Goal: Task Accomplishment & Management: Use online tool/utility

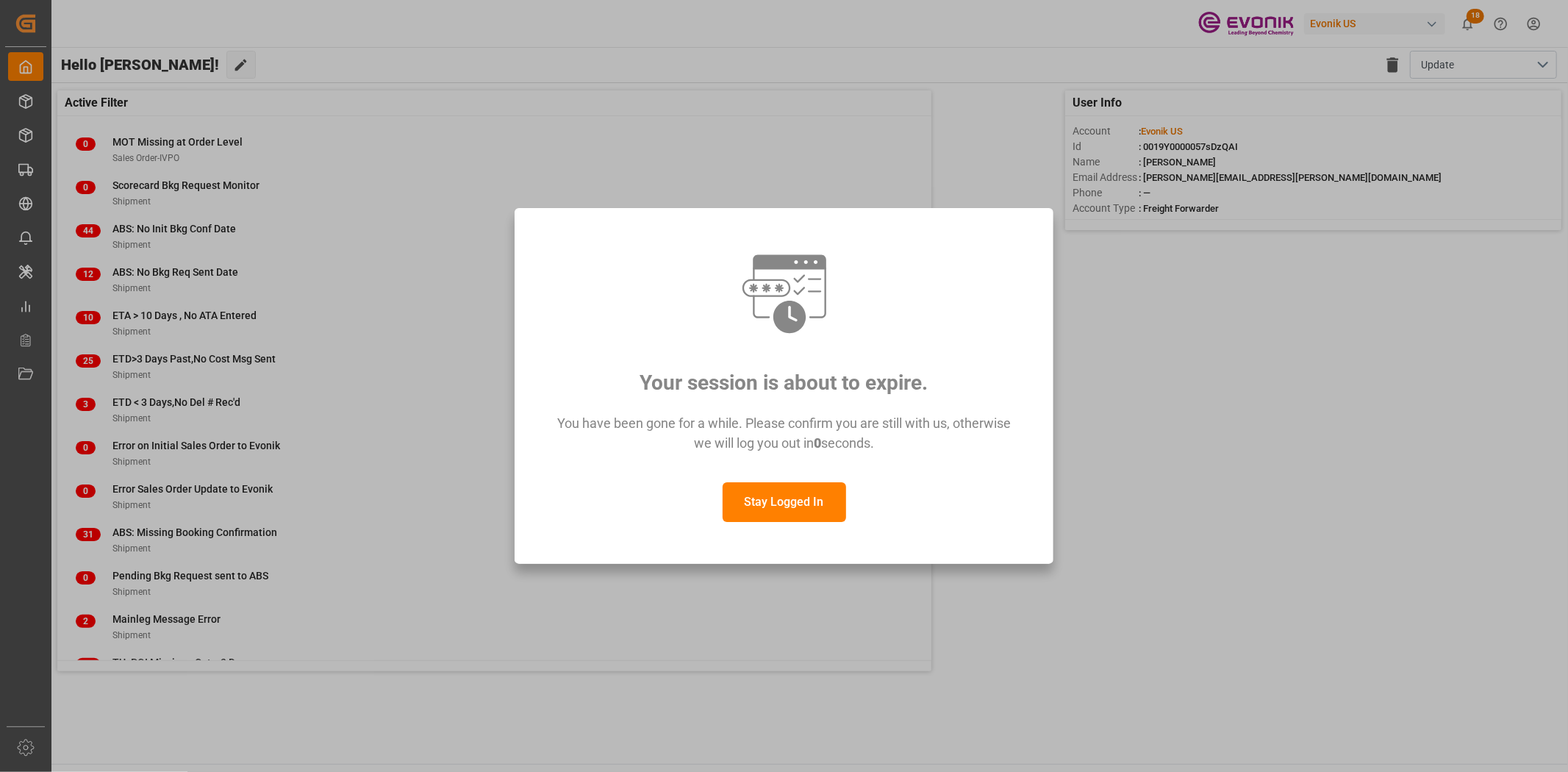
scroll to position [99, 0]
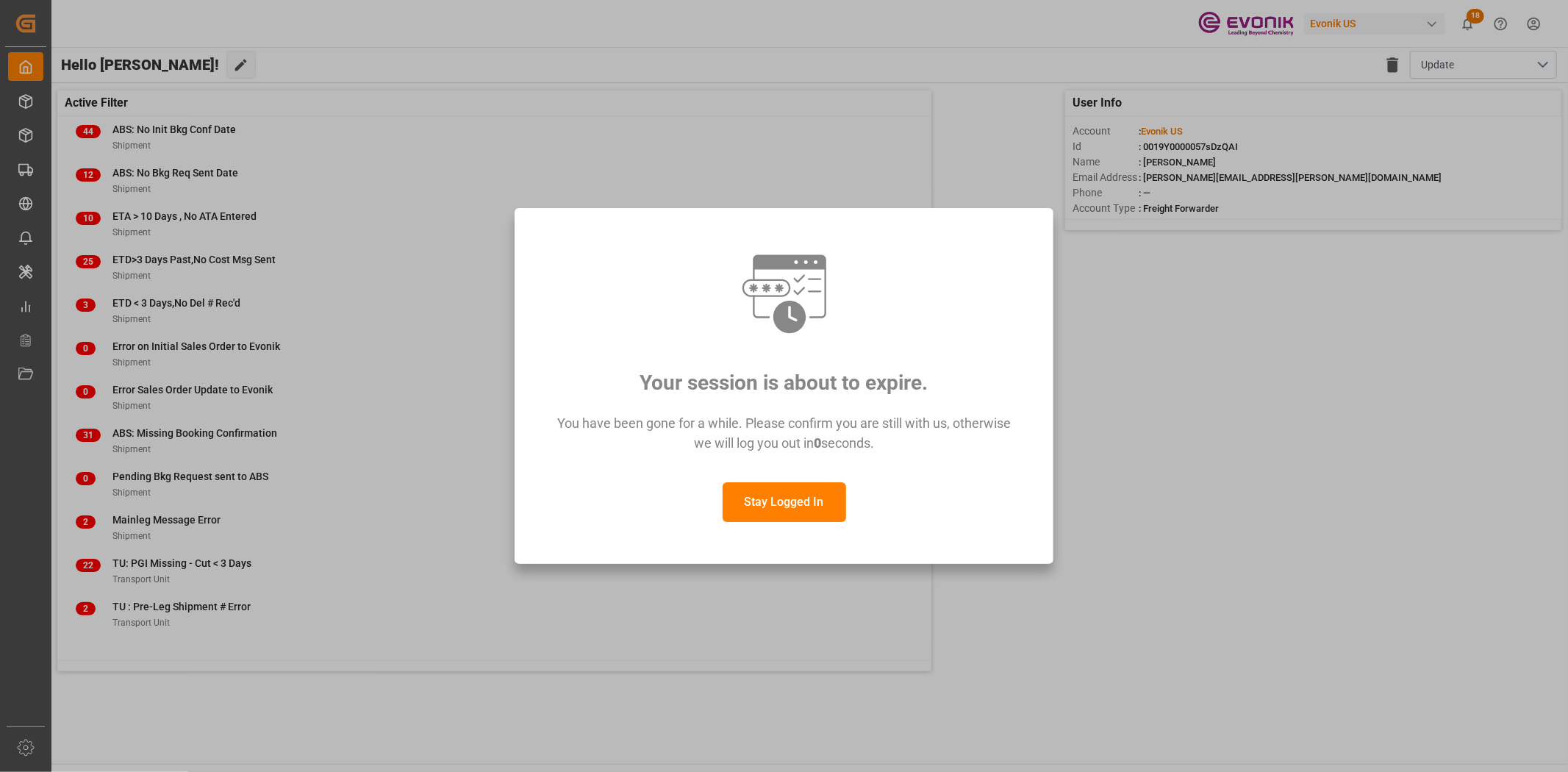
click at [811, 495] on button "Stay Logged In" at bounding box center [784, 503] width 124 height 40
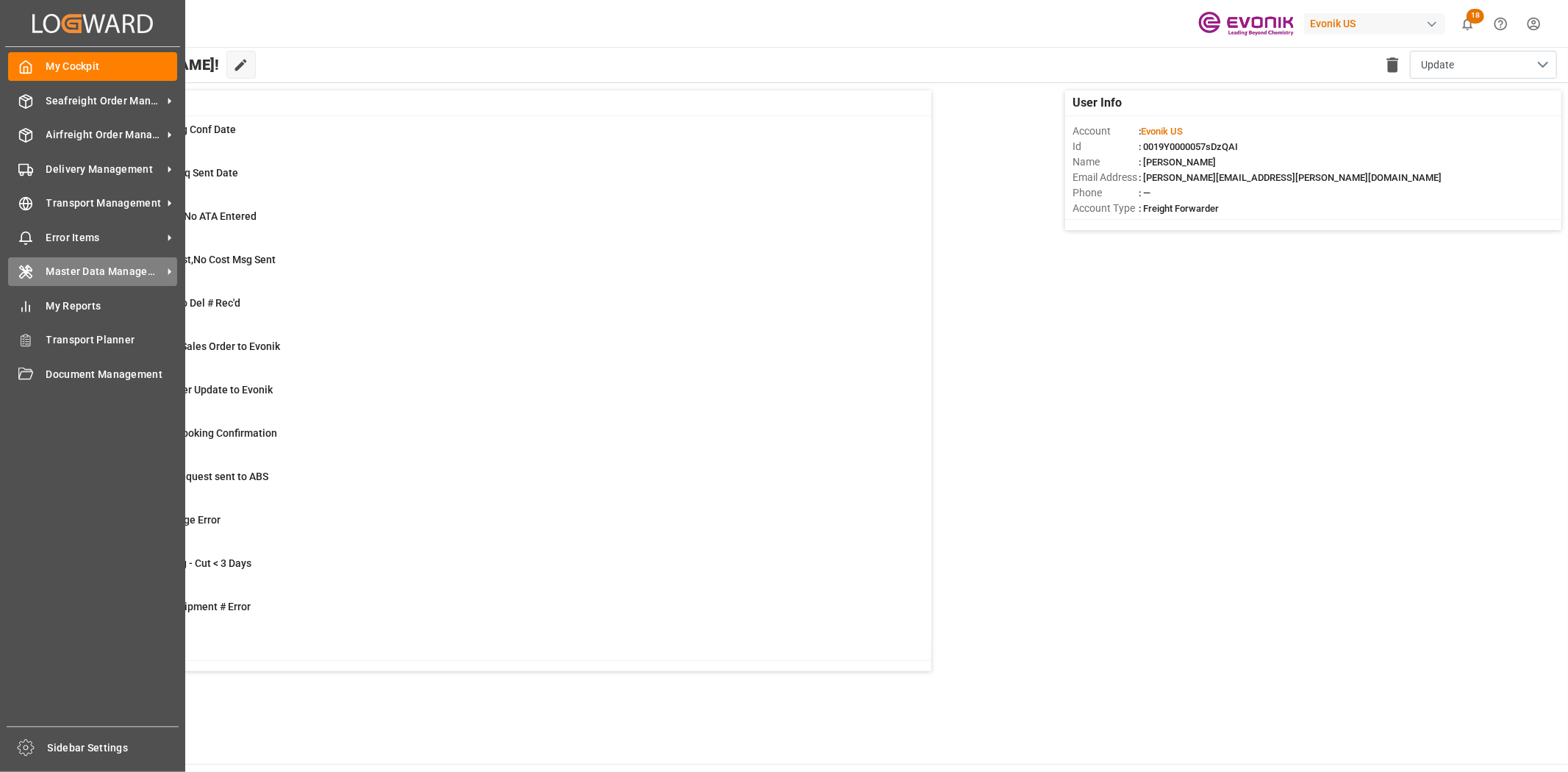
click at [94, 265] on span "Master Data Management" at bounding box center [104, 272] width 116 height 15
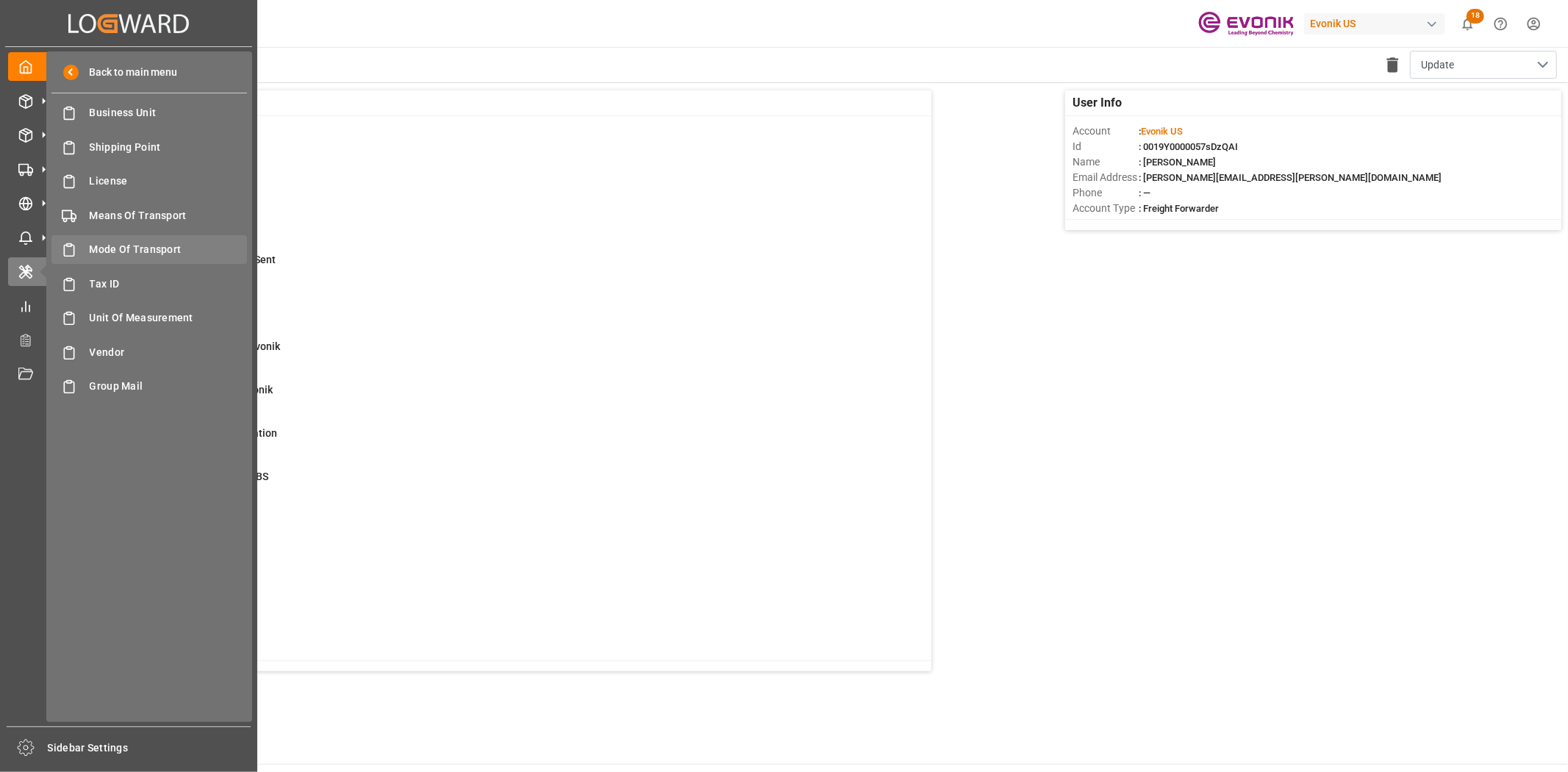
click at [132, 244] on span "Mode Of Transport" at bounding box center [168, 249] width 158 height 15
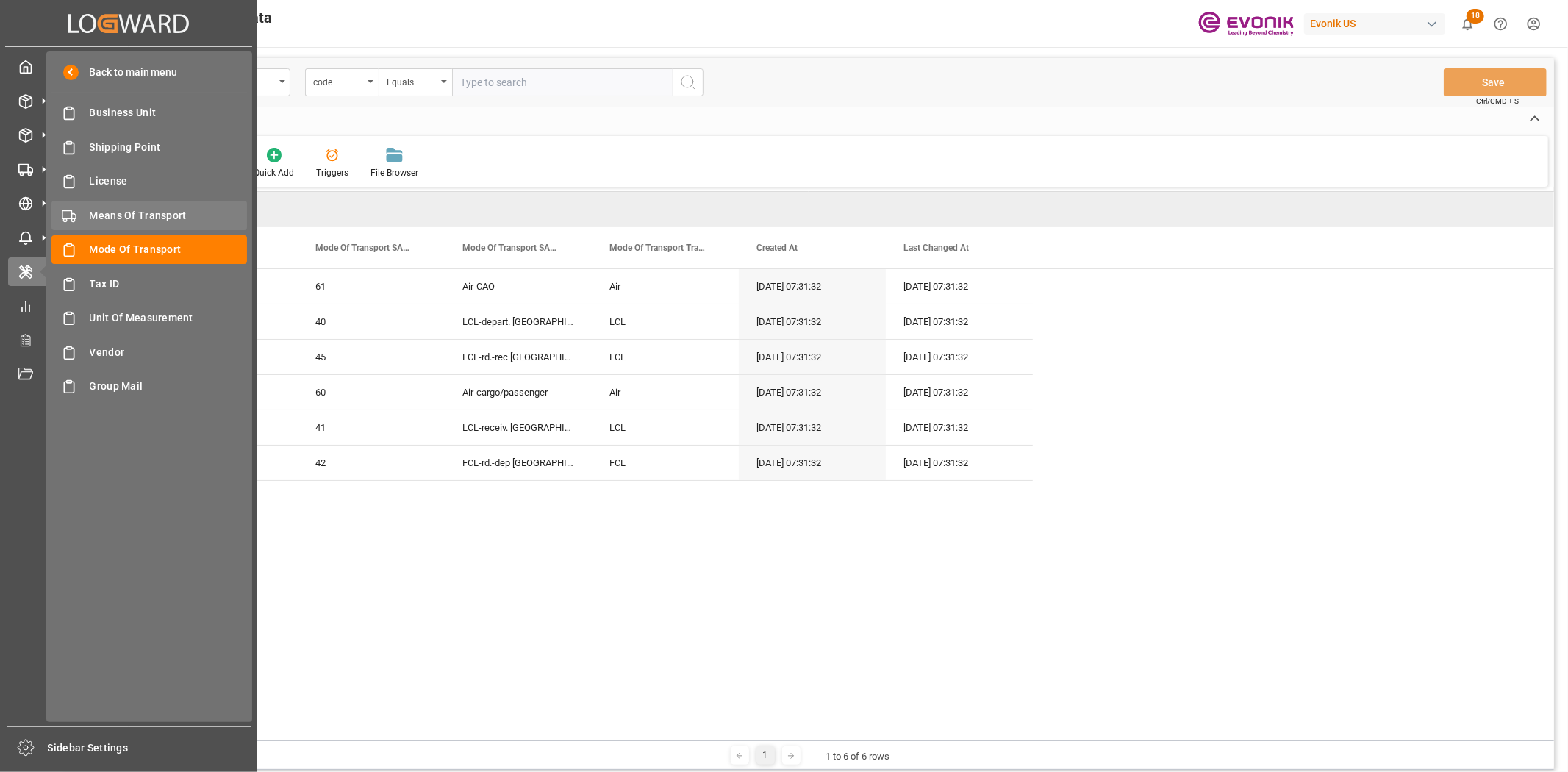
click at [98, 205] on div "Means Of Transport Means Of Transport" at bounding box center [149, 215] width 195 height 28
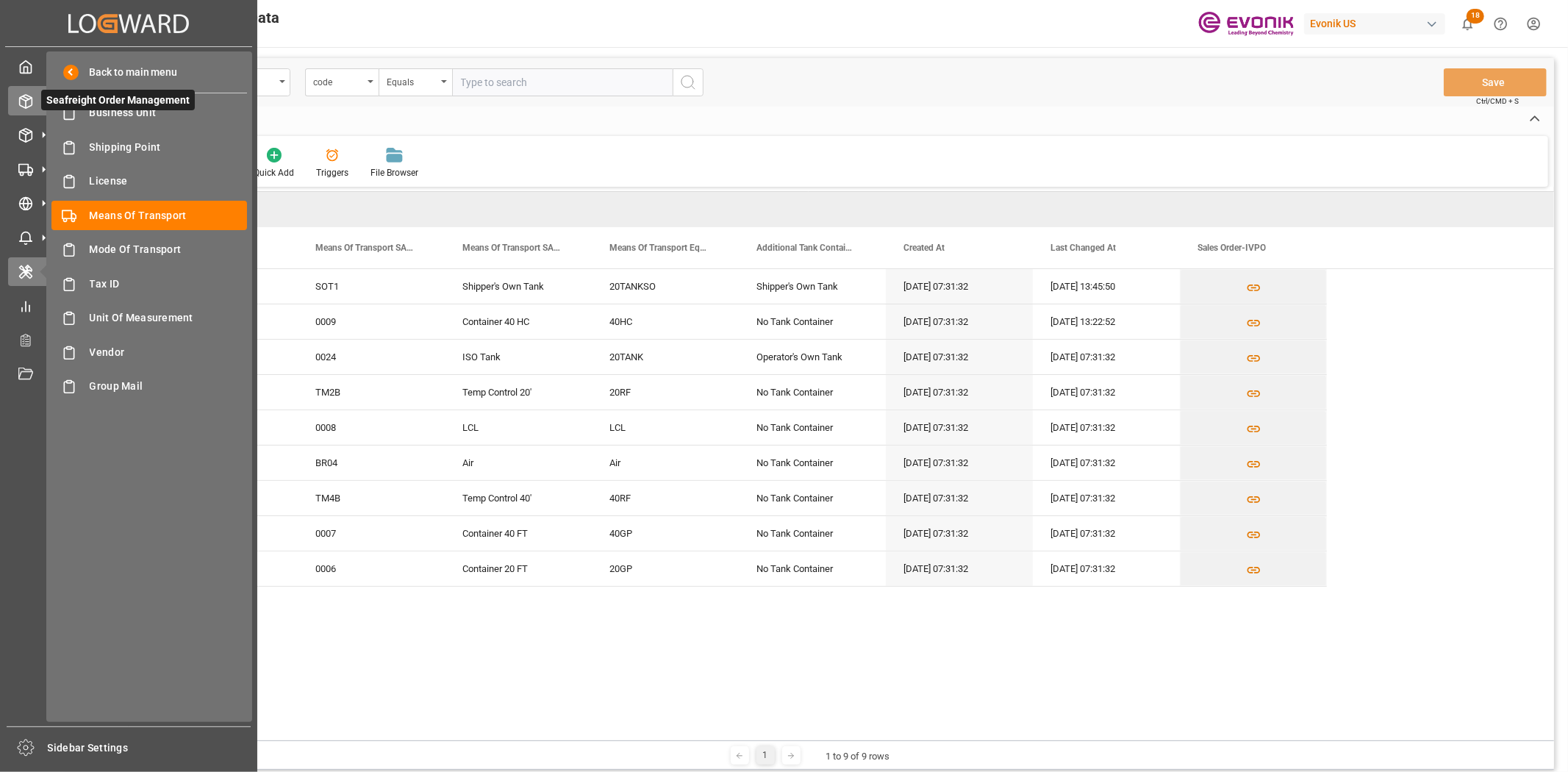
click at [34, 104] on div "Seafreight Order Management Seafreight Order Management" at bounding box center [128, 100] width 241 height 28
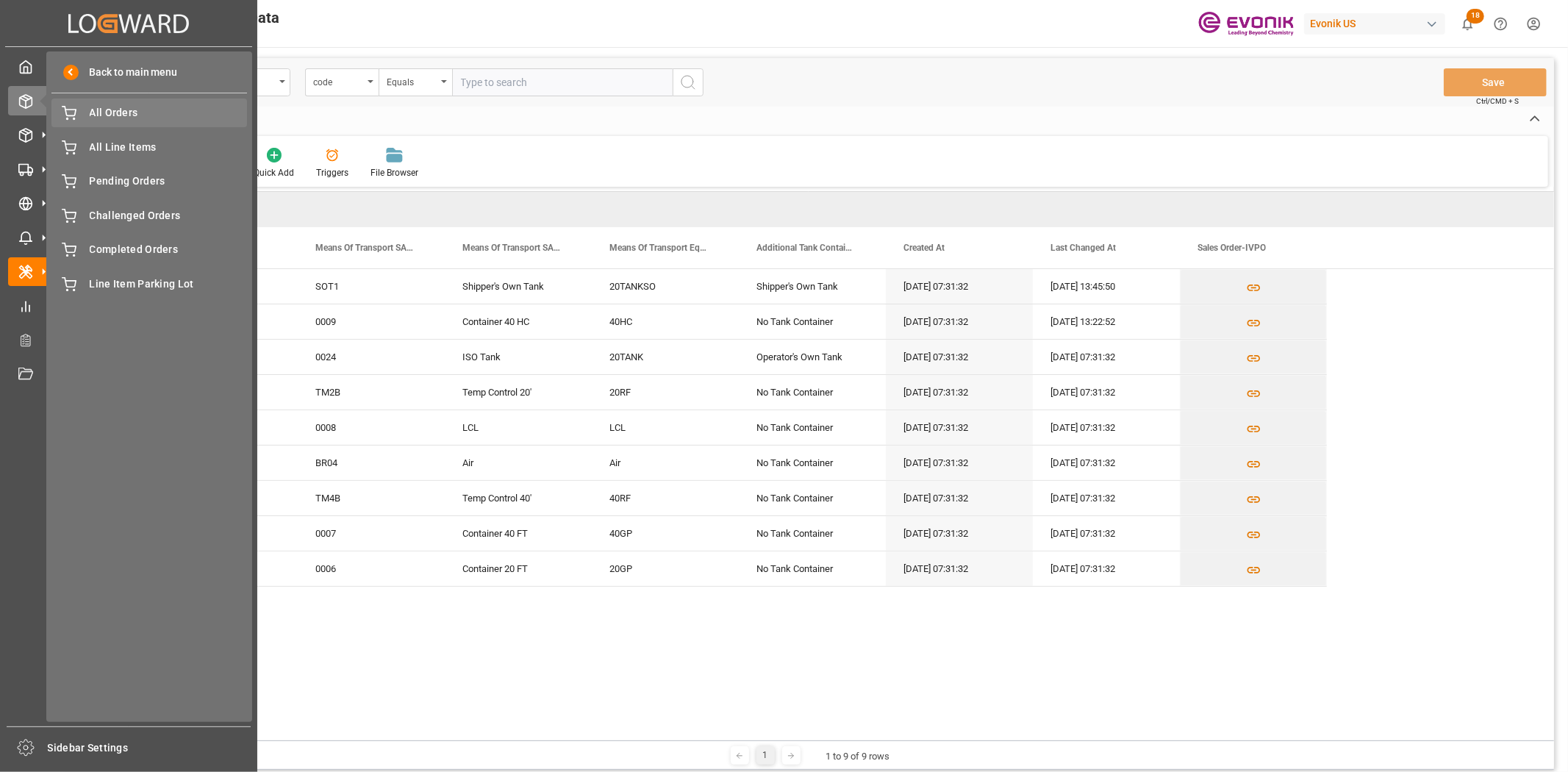
click at [138, 121] on div "All Orders All Orders" at bounding box center [149, 112] width 195 height 28
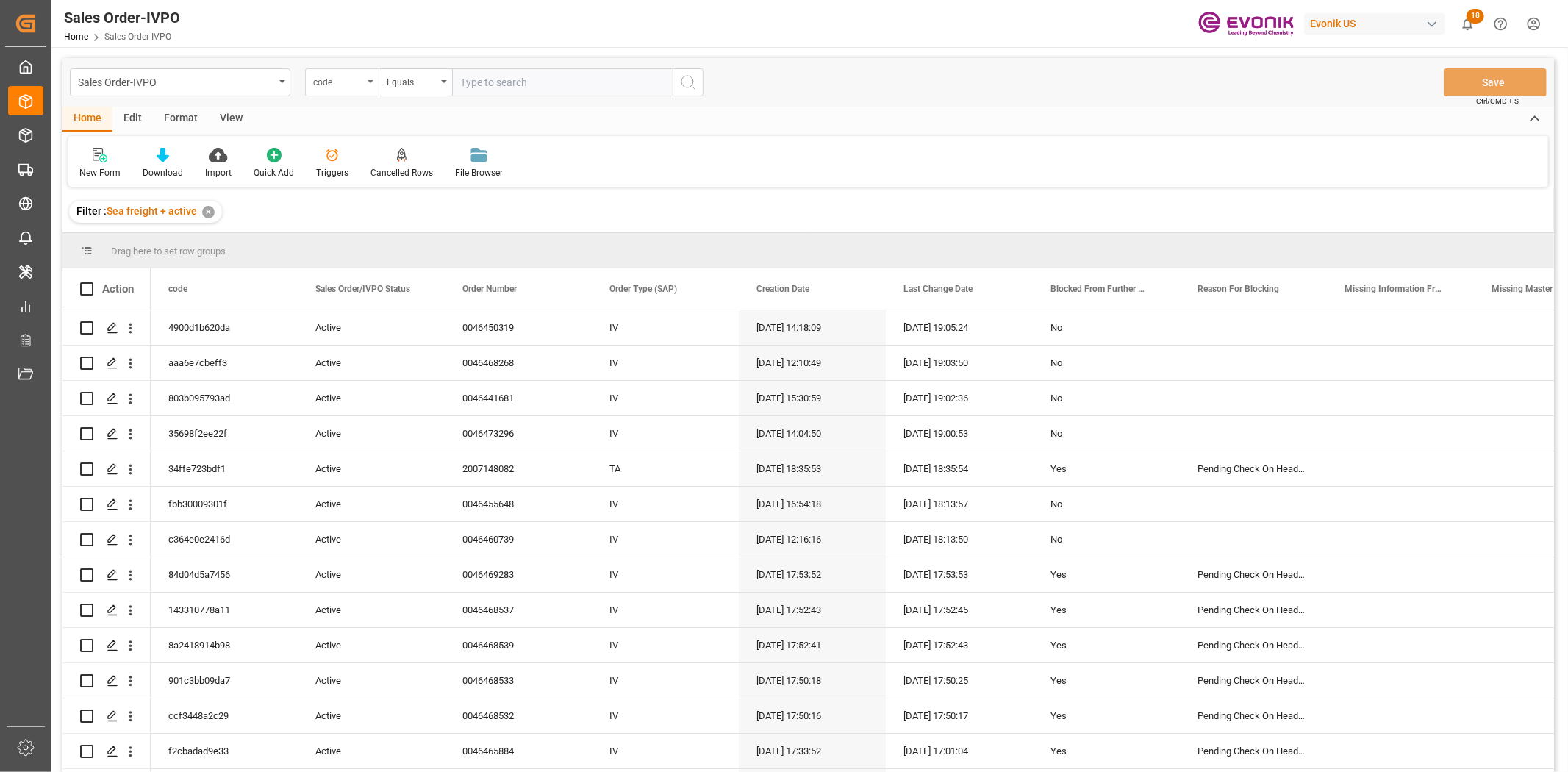
click at [352, 83] on div "code" at bounding box center [338, 81] width 50 height 17
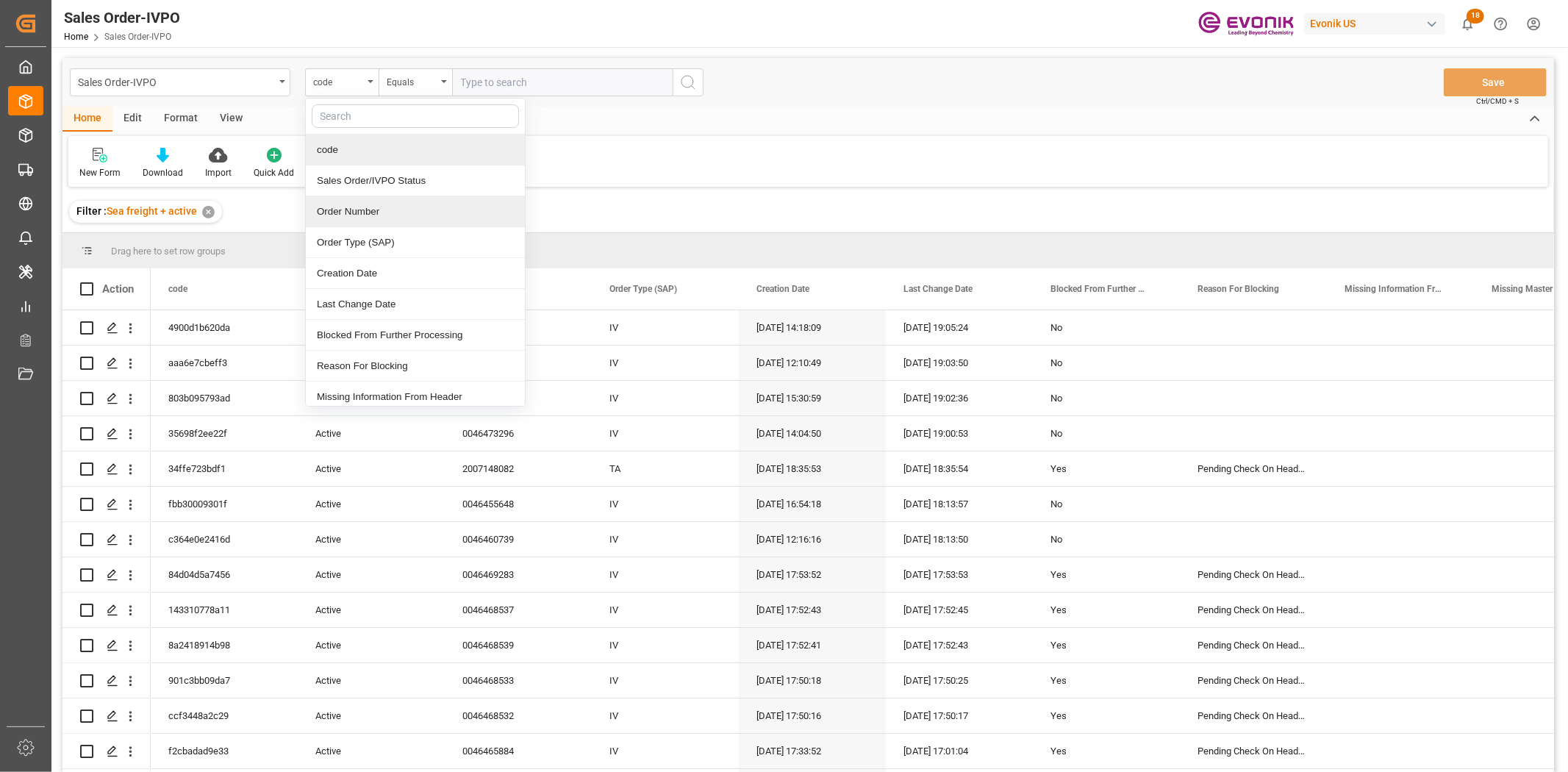
click at [362, 199] on div "Order Number" at bounding box center [415, 212] width 219 height 31
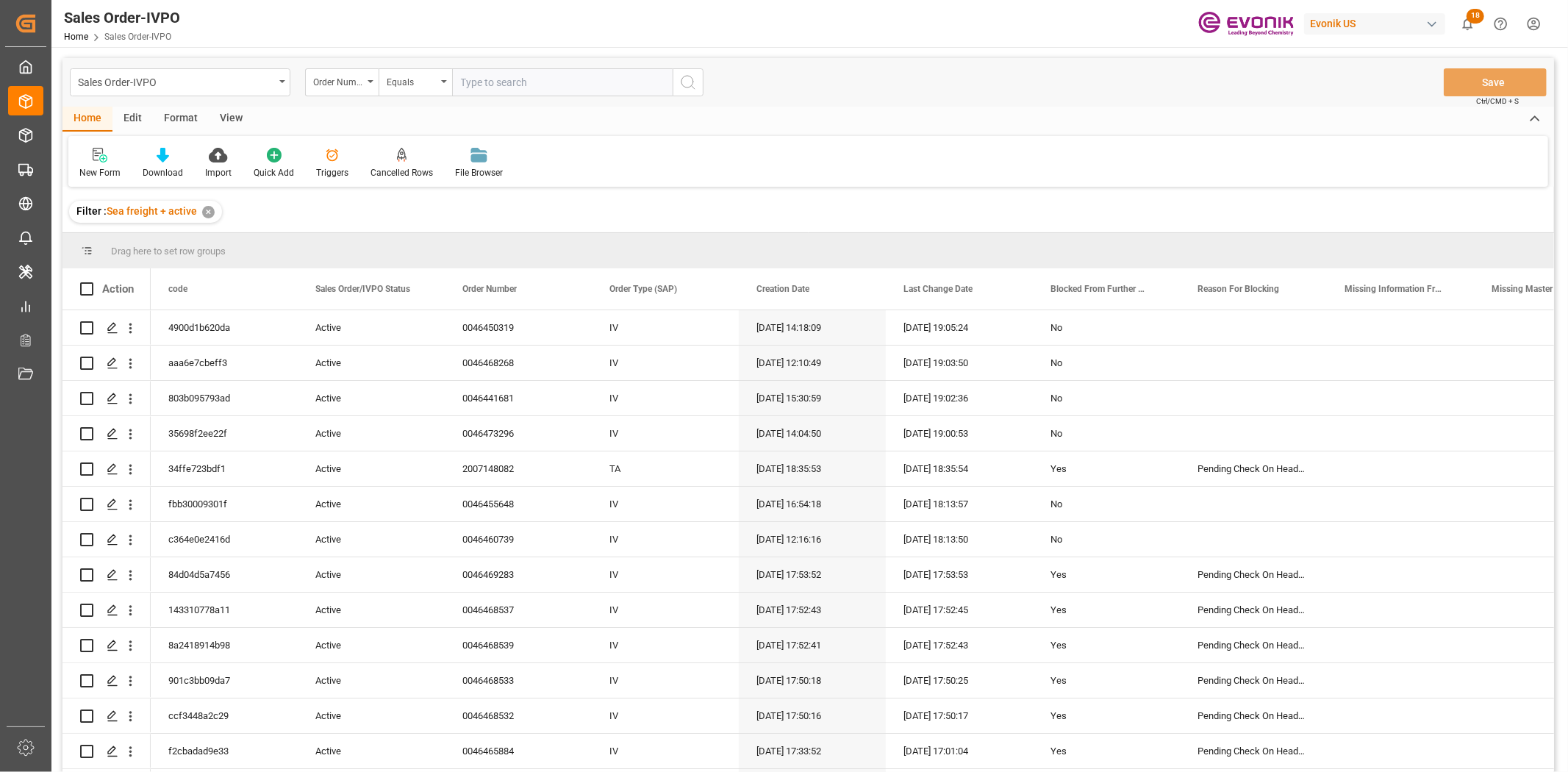
click at [520, 96] on div "Sales Order-IVPO Order Number Equals Save Ctrl/CMD + S" at bounding box center [808, 82] width 1491 height 48
click at [526, 83] on input "text" at bounding box center [562, 82] width 221 height 28
paste input "2007155163"
type input "2007155163"
click at [688, 85] on icon "search button" at bounding box center [688, 82] width 18 height 18
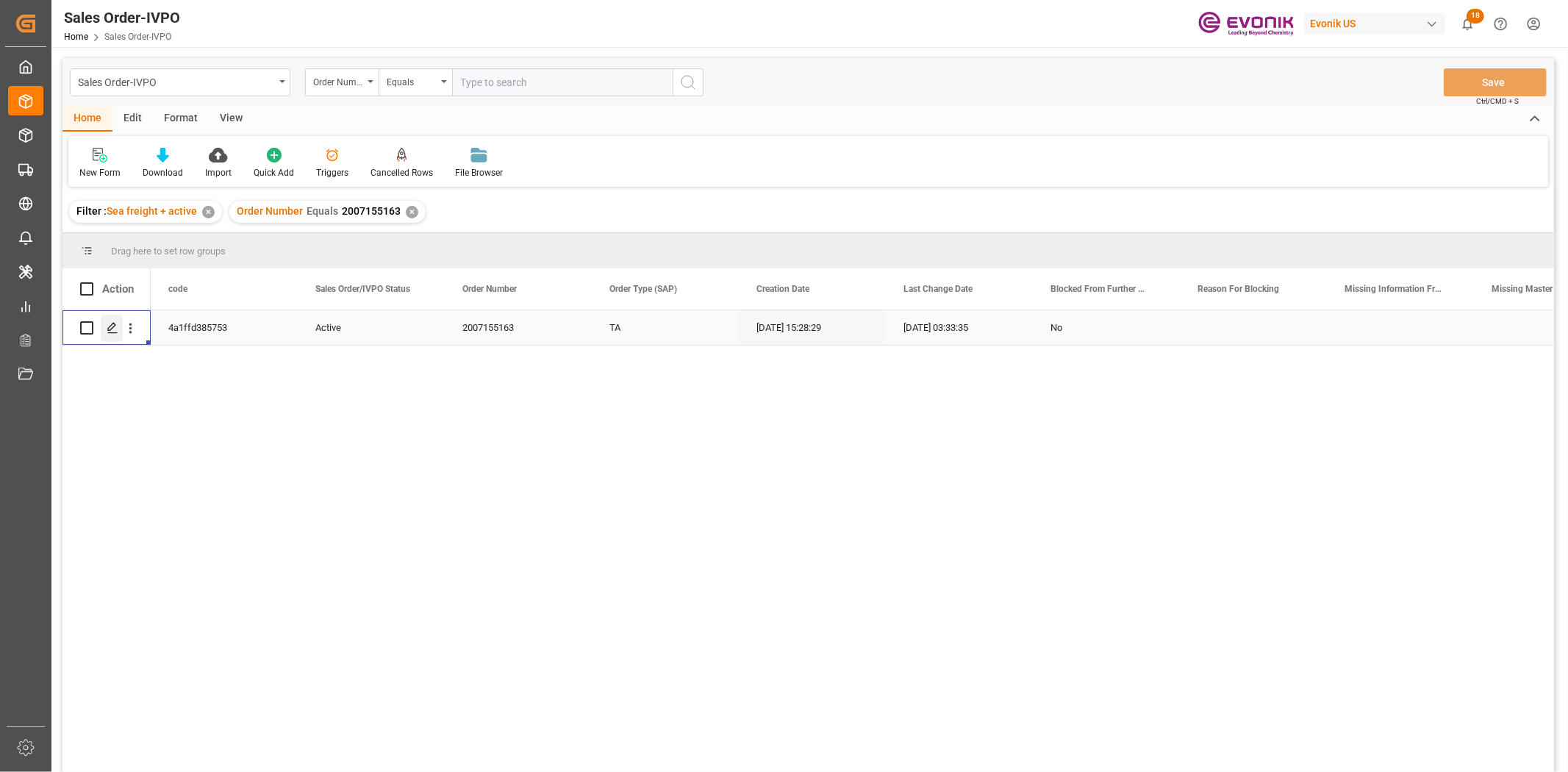
click at [113, 323] on polygon "Press SPACE to select this row." at bounding box center [112, 327] width 8 height 8
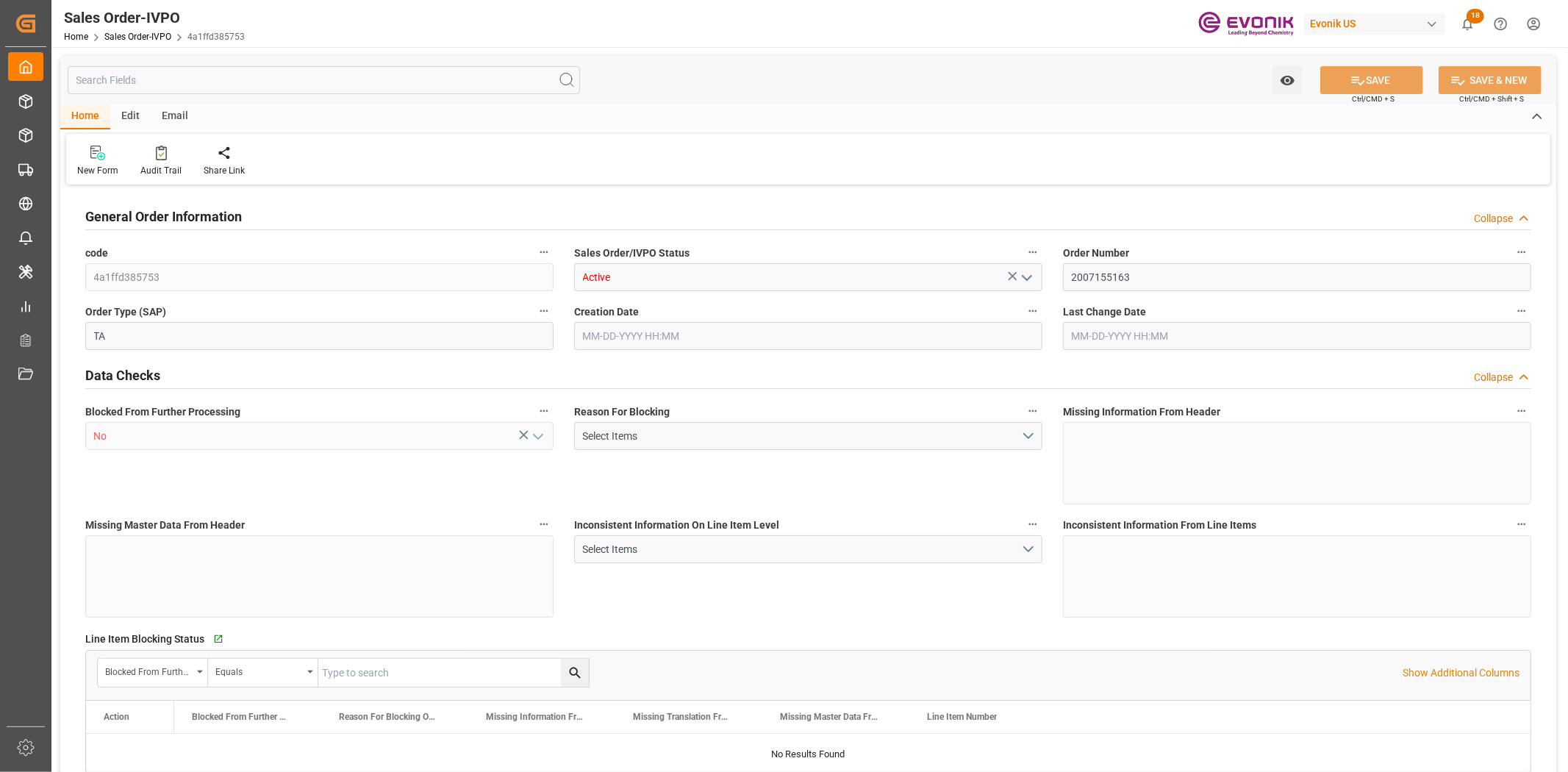
type input "ITGOA"
type input "0"
type input "1"
type input "2"
type input "1"
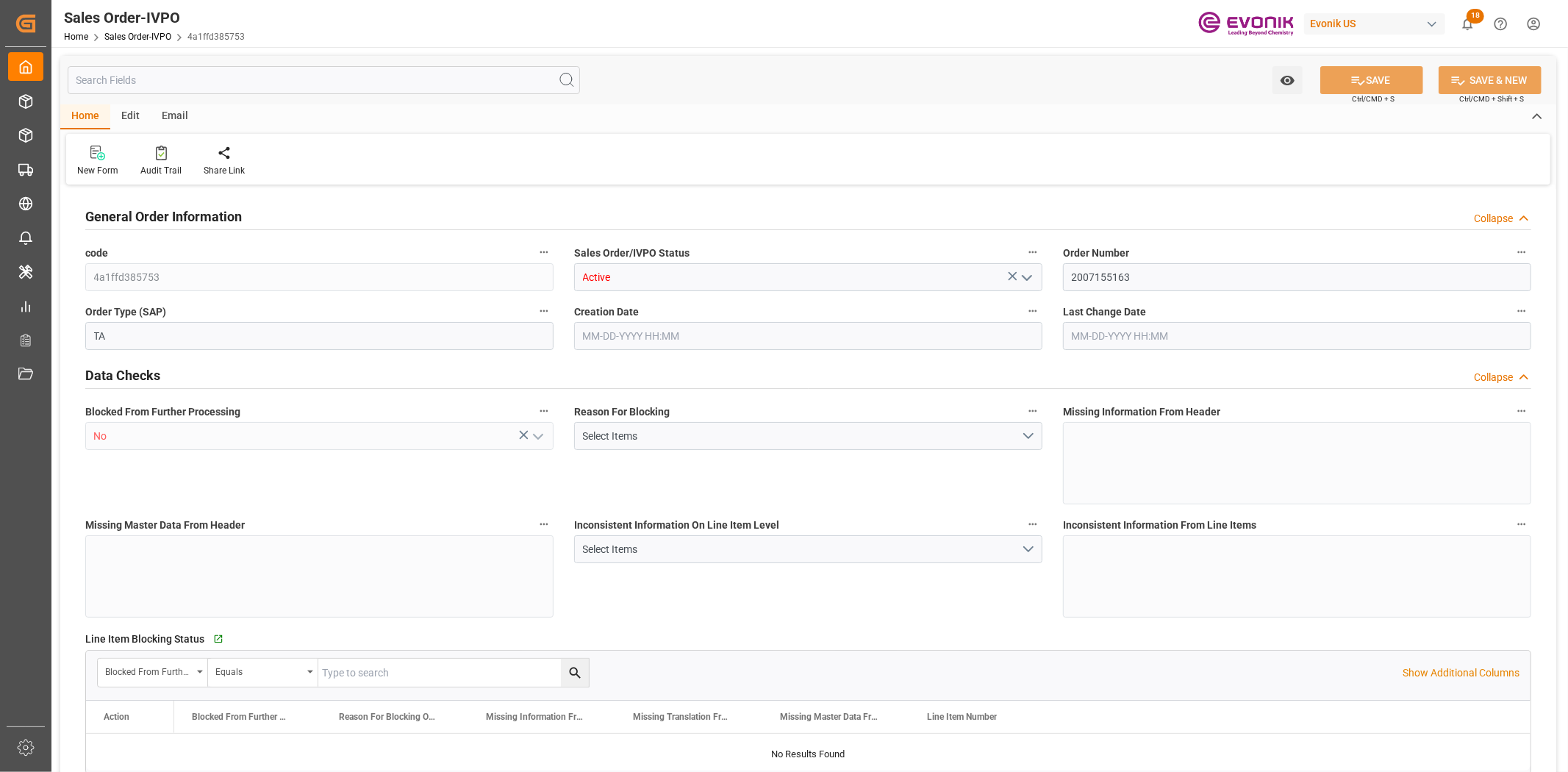
type input "19511.456"
type input "51.1212"
type input "19000"
type input "60"
type input "[DATE] 15:28"
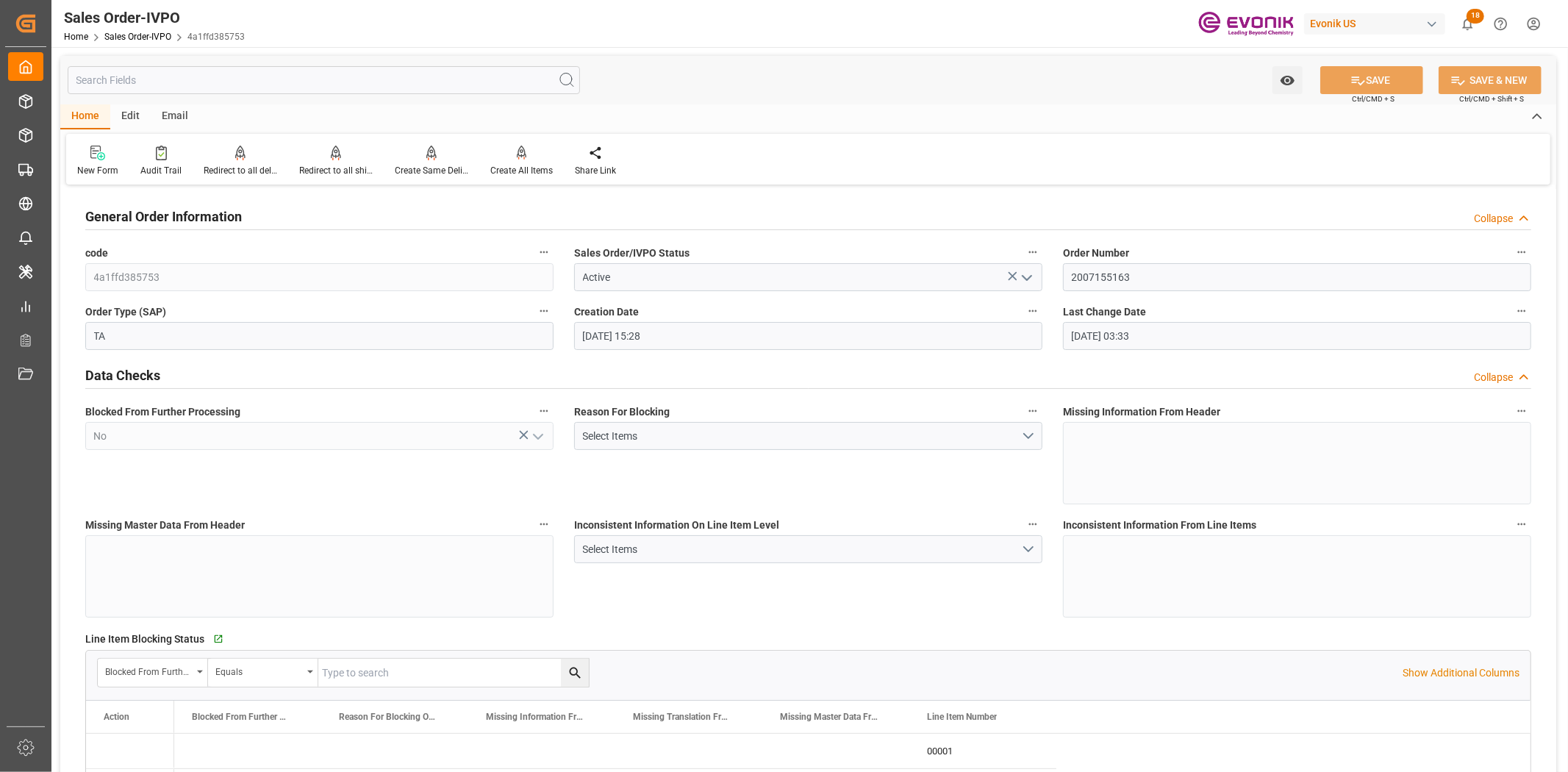
type input "[DATE] 03:33"
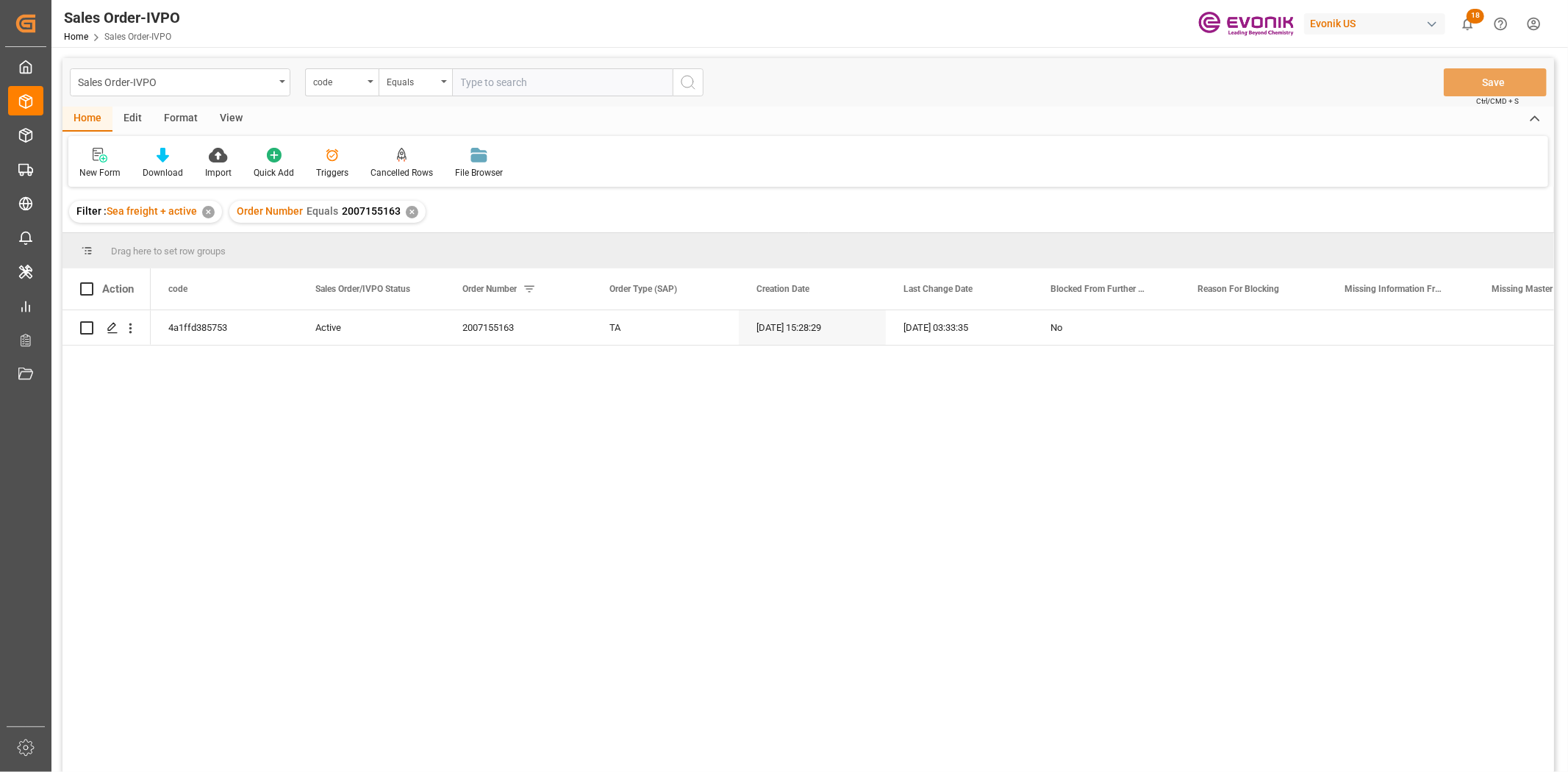
click at [408, 211] on div "✕" at bounding box center [412, 212] width 12 height 12
click at [362, 82] on div "code" at bounding box center [338, 81] width 50 height 17
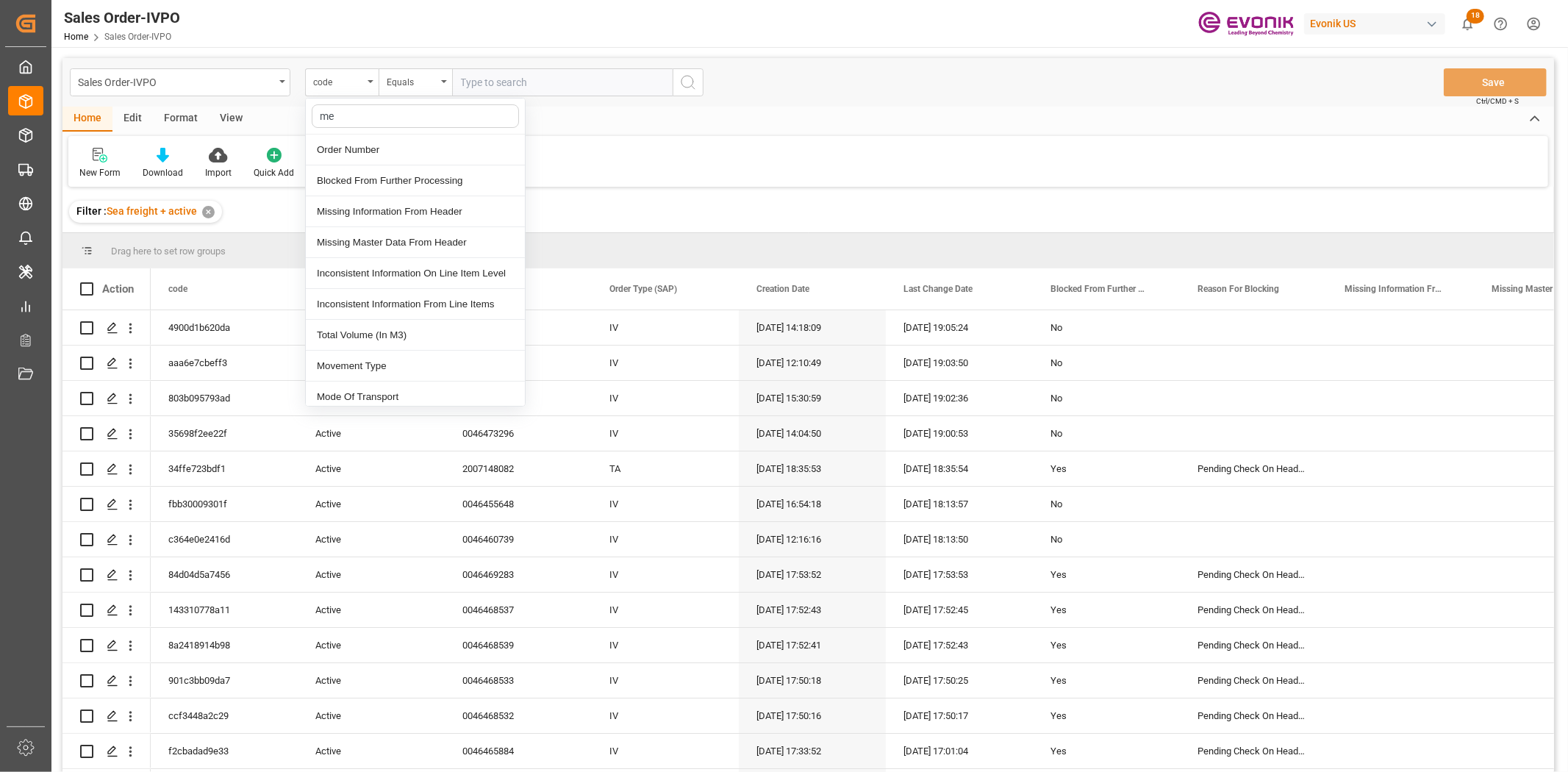
type input "mea"
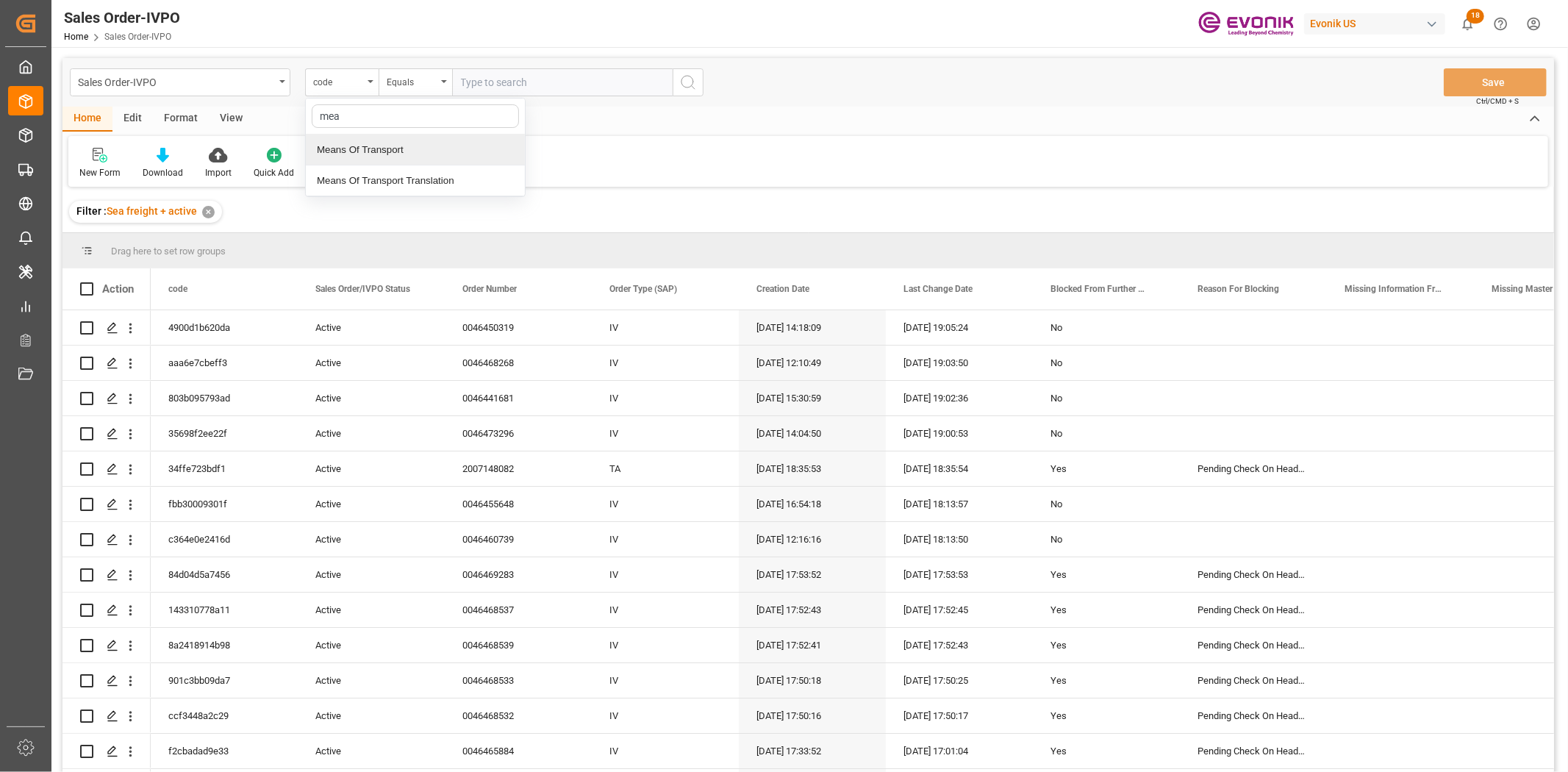
click at [382, 159] on div "Means Of Transport" at bounding box center [415, 150] width 219 height 31
drag, startPoint x: 475, startPoint y: 64, endPoint x: 482, endPoint y: 90, distance: 26.9
click at [479, 78] on div "Sales Order-IVPO Means Of Transport Equals Save Ctrl/CMD + S" at bounding box center [808, 82] width 1491 height 48
click at [482, 90] on input "text" at bounding box center [562, 82] width 221 height 28
type input "0009"
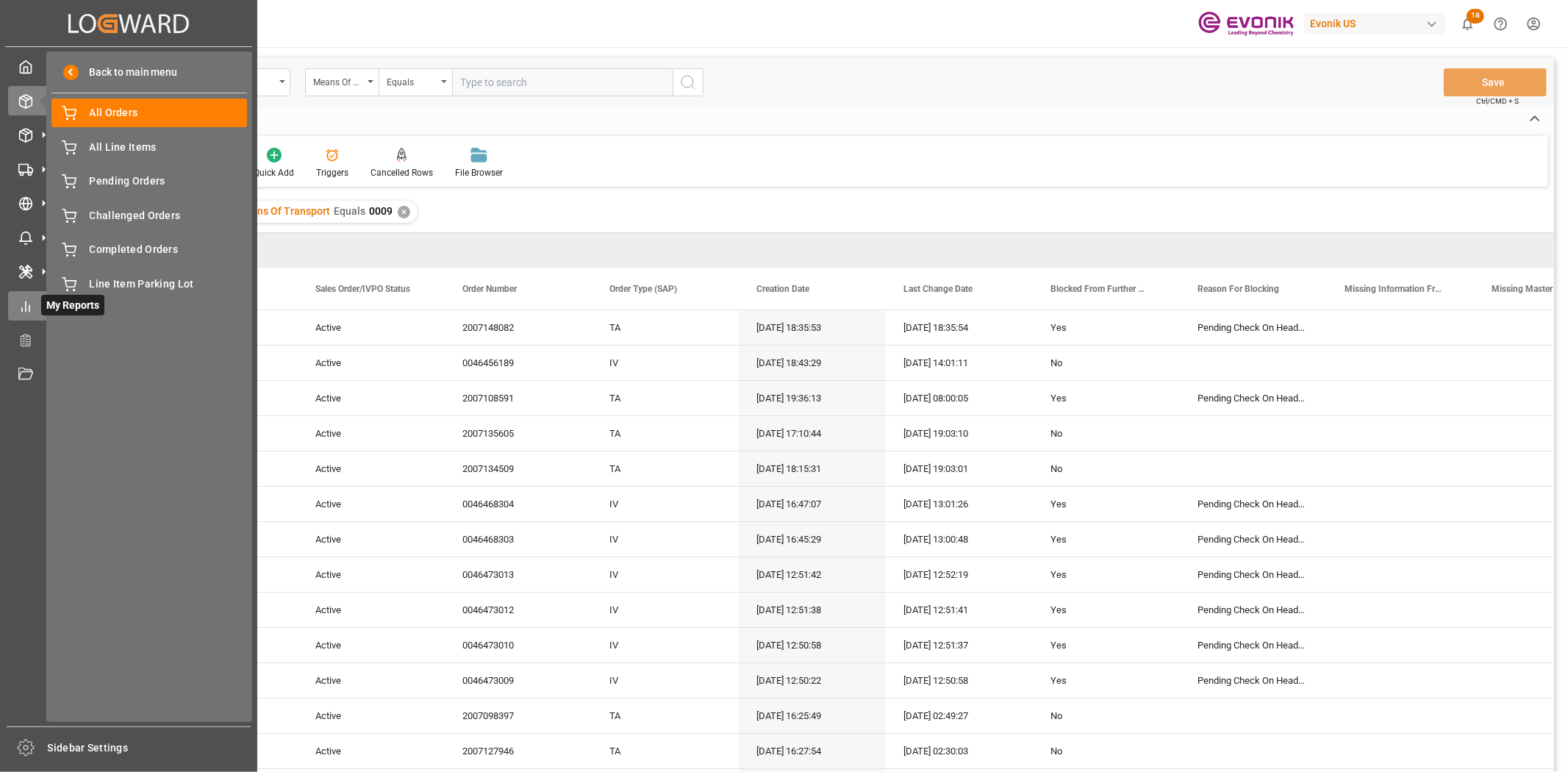
click at [28, 299] on icon at bounding box center [25, 306] width 15 height 15
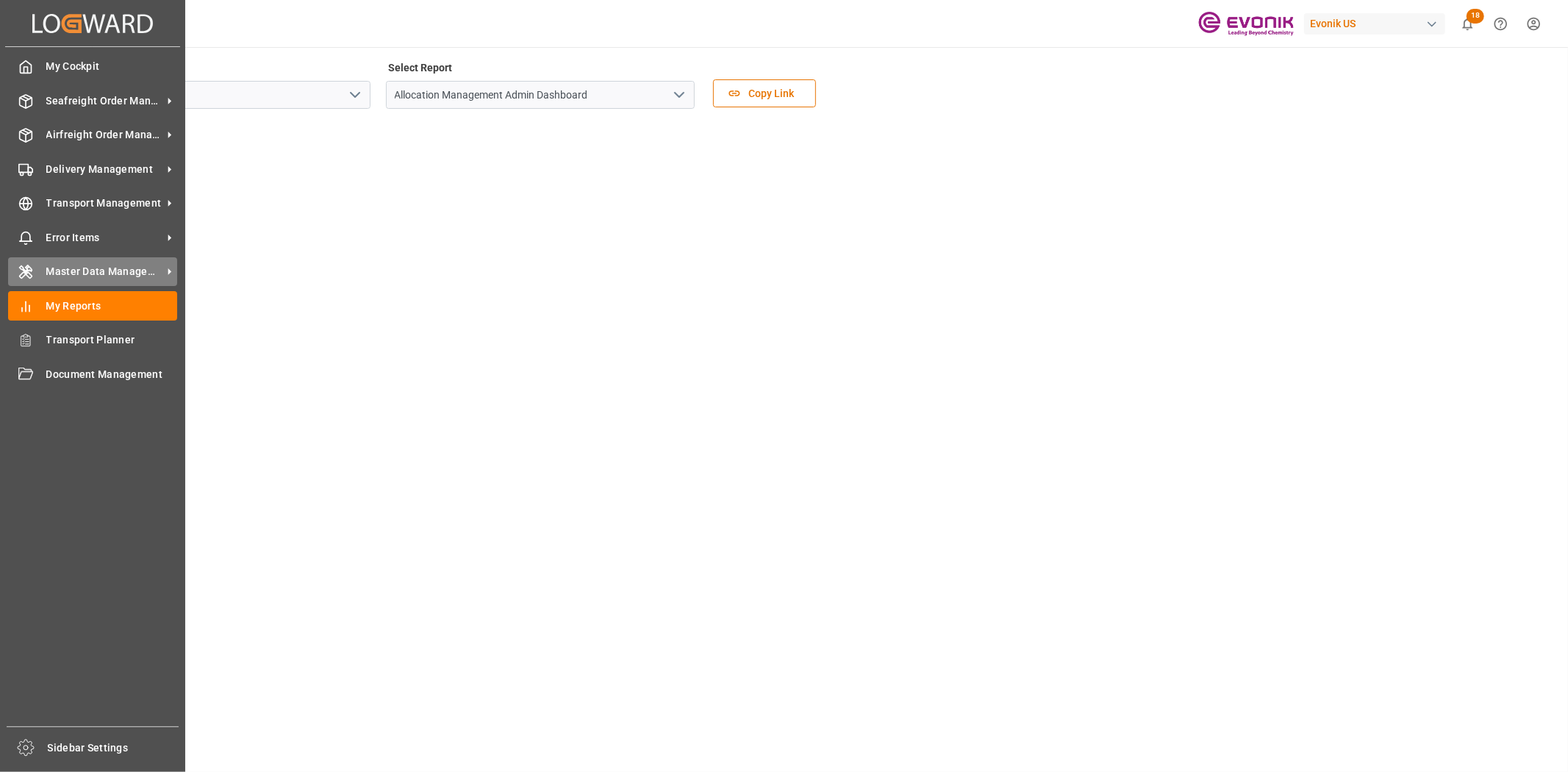
click at [74, 277] on span "Master Data Management" at bounding box center [104, 272] width 116 height 15
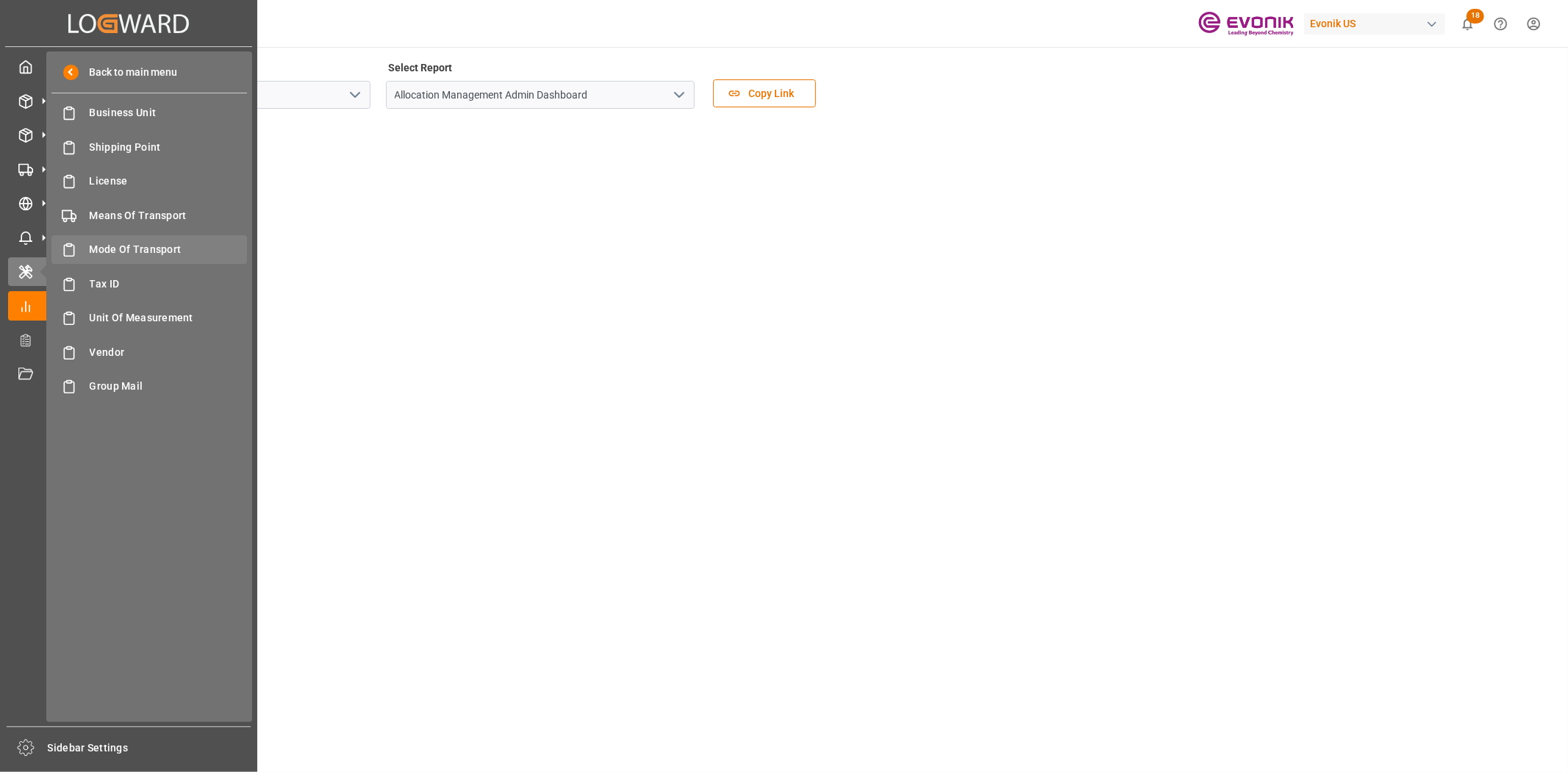
click at [147, 239] on div "Mode Of Transport Mode Of Transport" at bounding box center [149, 249] width 195 height 28
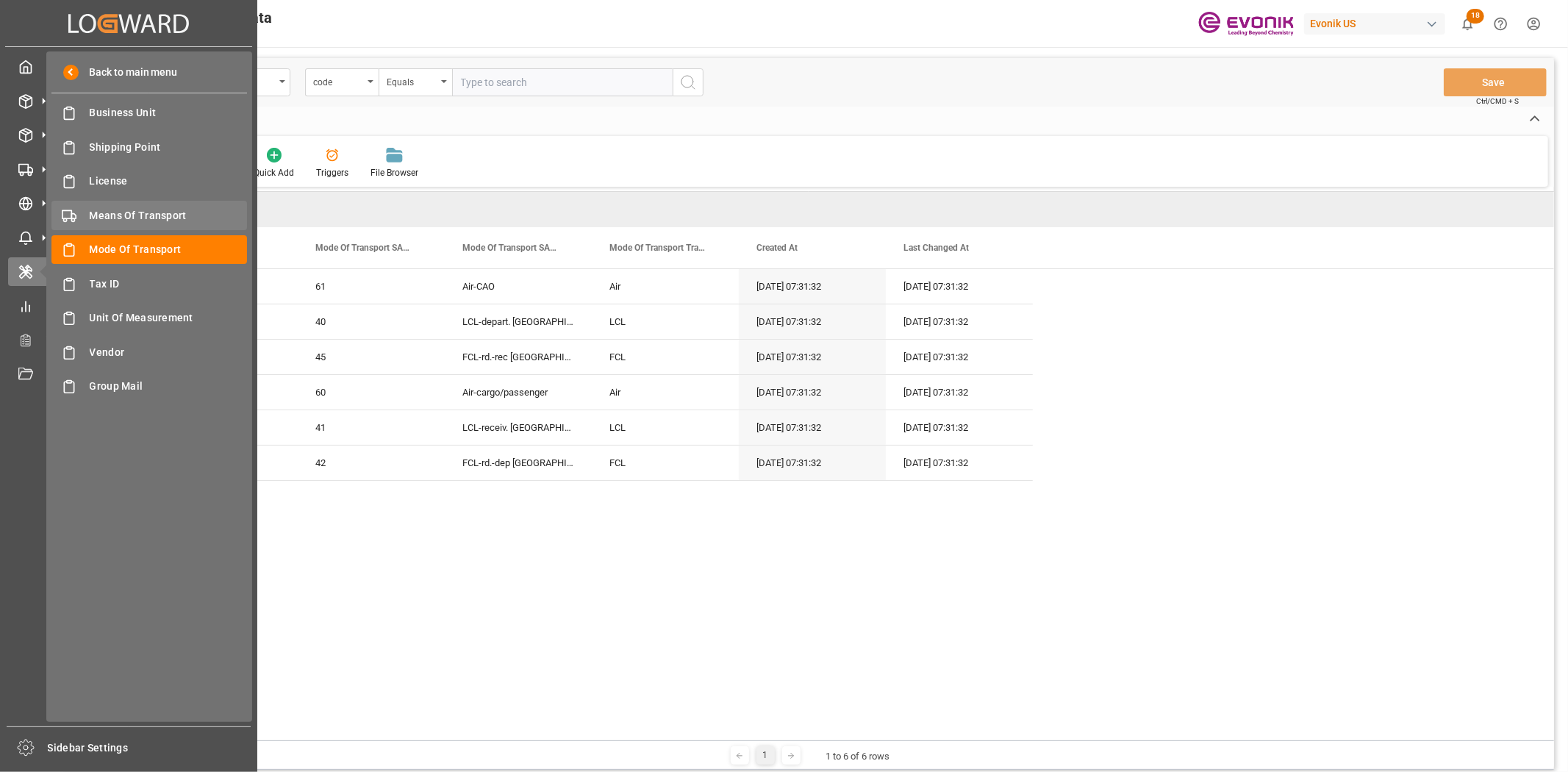
click at [86, 218] on div "Means Of Transport Means Of Transport" at bounding box center [149, 215] width 195 height 28
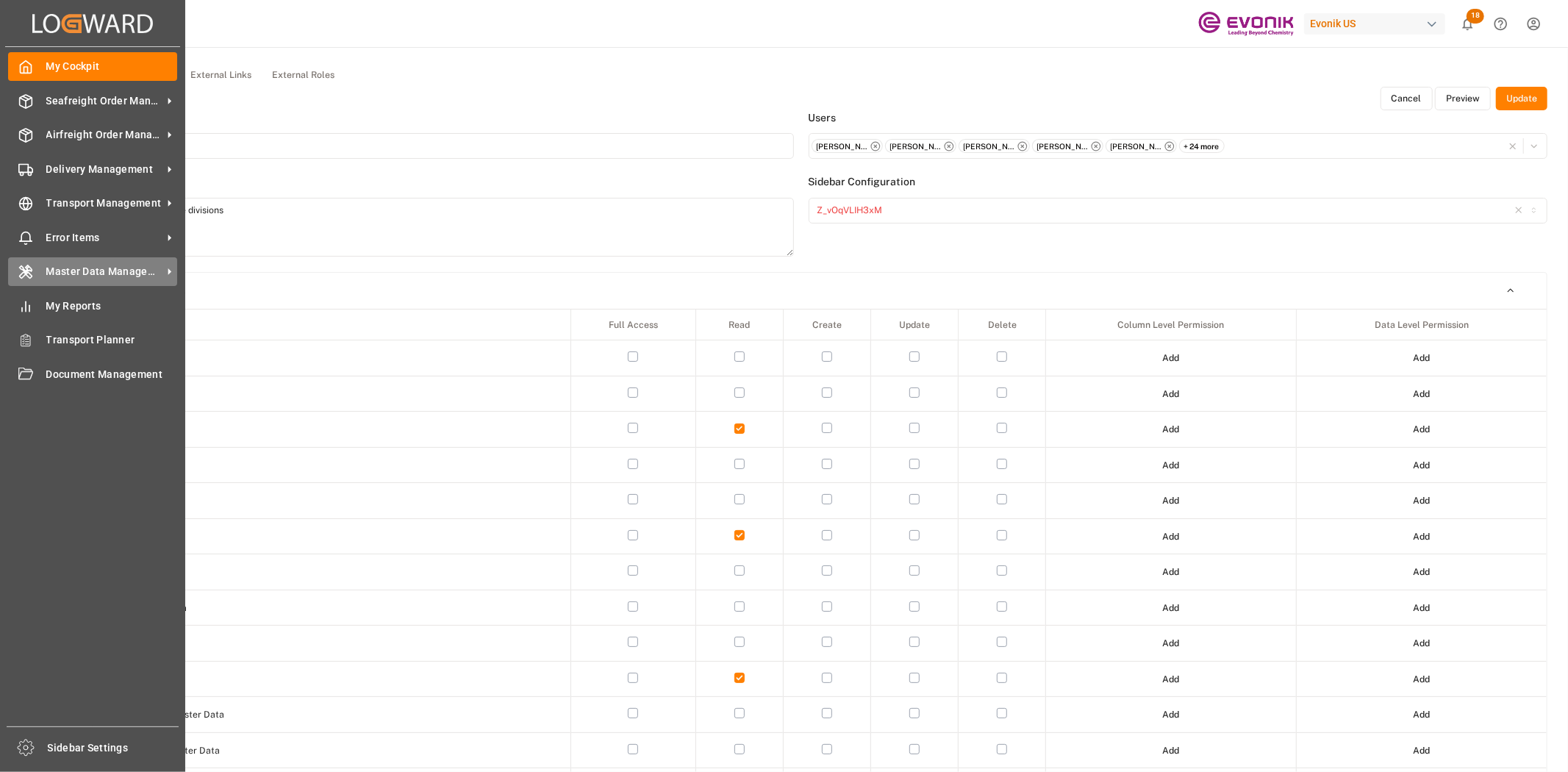
click at [61, 261] on div "Master Data Management Master Data Management" at bounding box center [93, 271] width 169 height 28
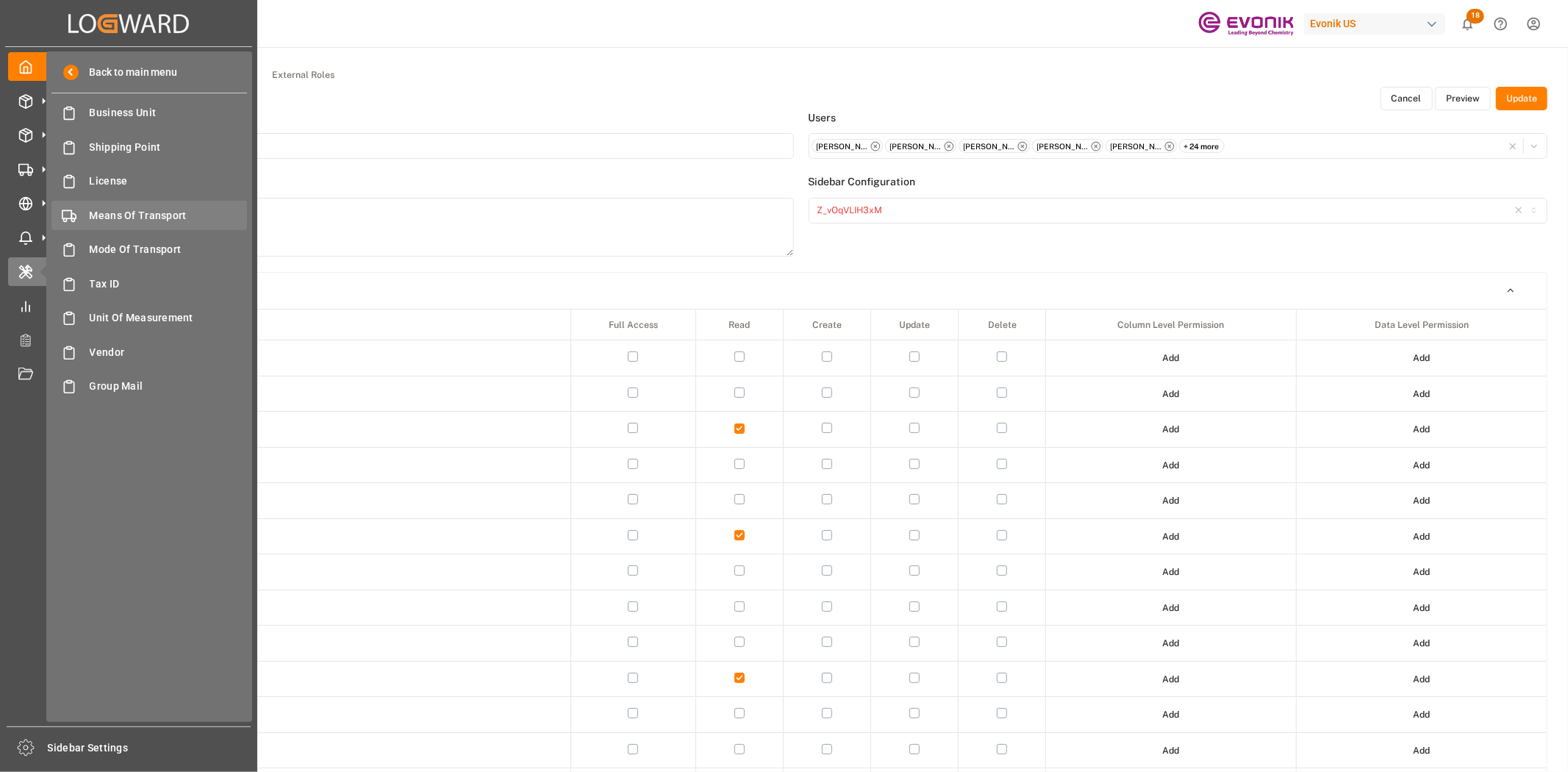
click at [135, 218] on span "Means Of Transport" at bounding box center [168, 216] width 158 height 15
